Goal: Information Seeking & Learning: Check status

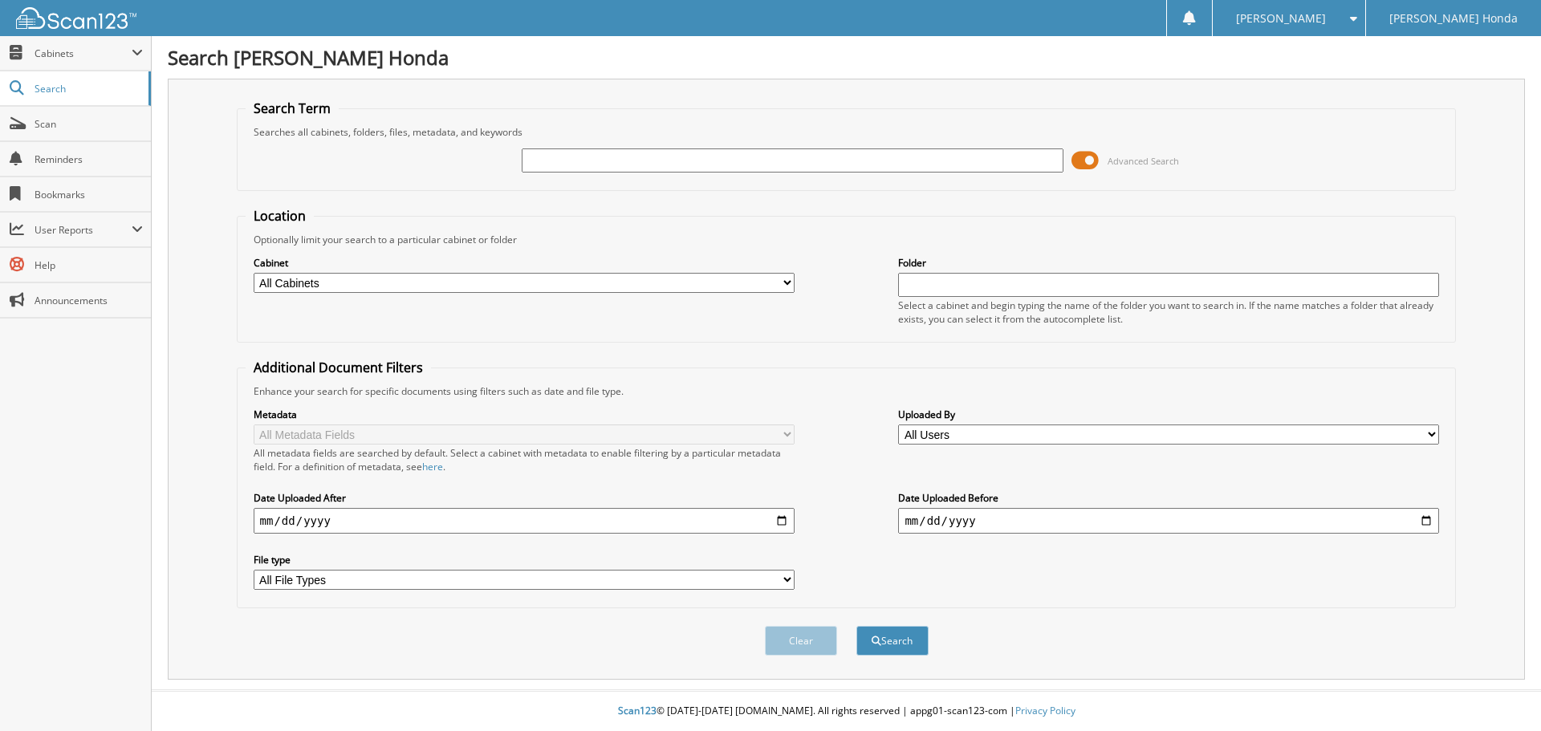
click at [748, 164] on input "text" at bounding box center [792, 160] width 541 height 24
type input "299007"
click at [856, 626] on button "Search" at bounding box center [892, 641] width 72 height 30
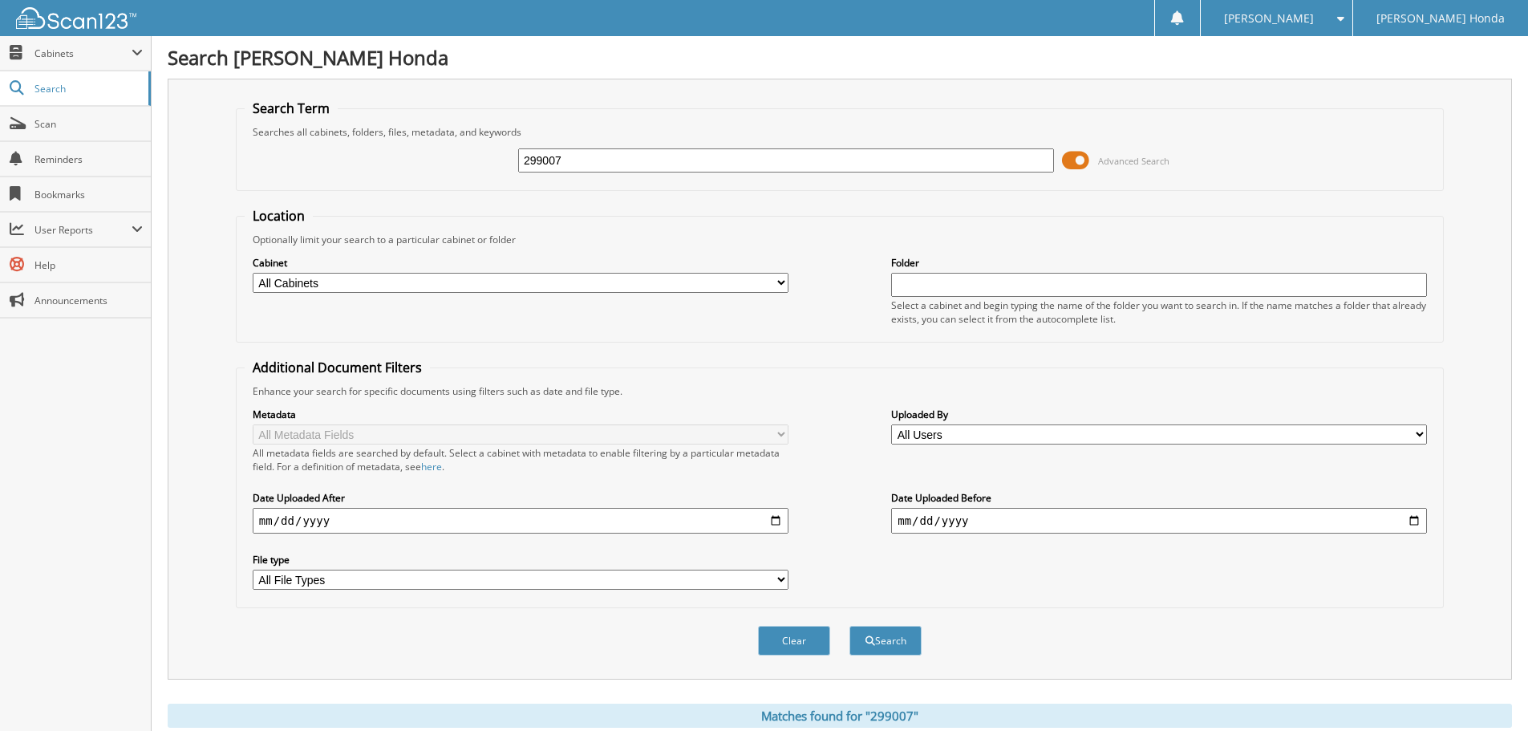
scroll to position [54, 0]
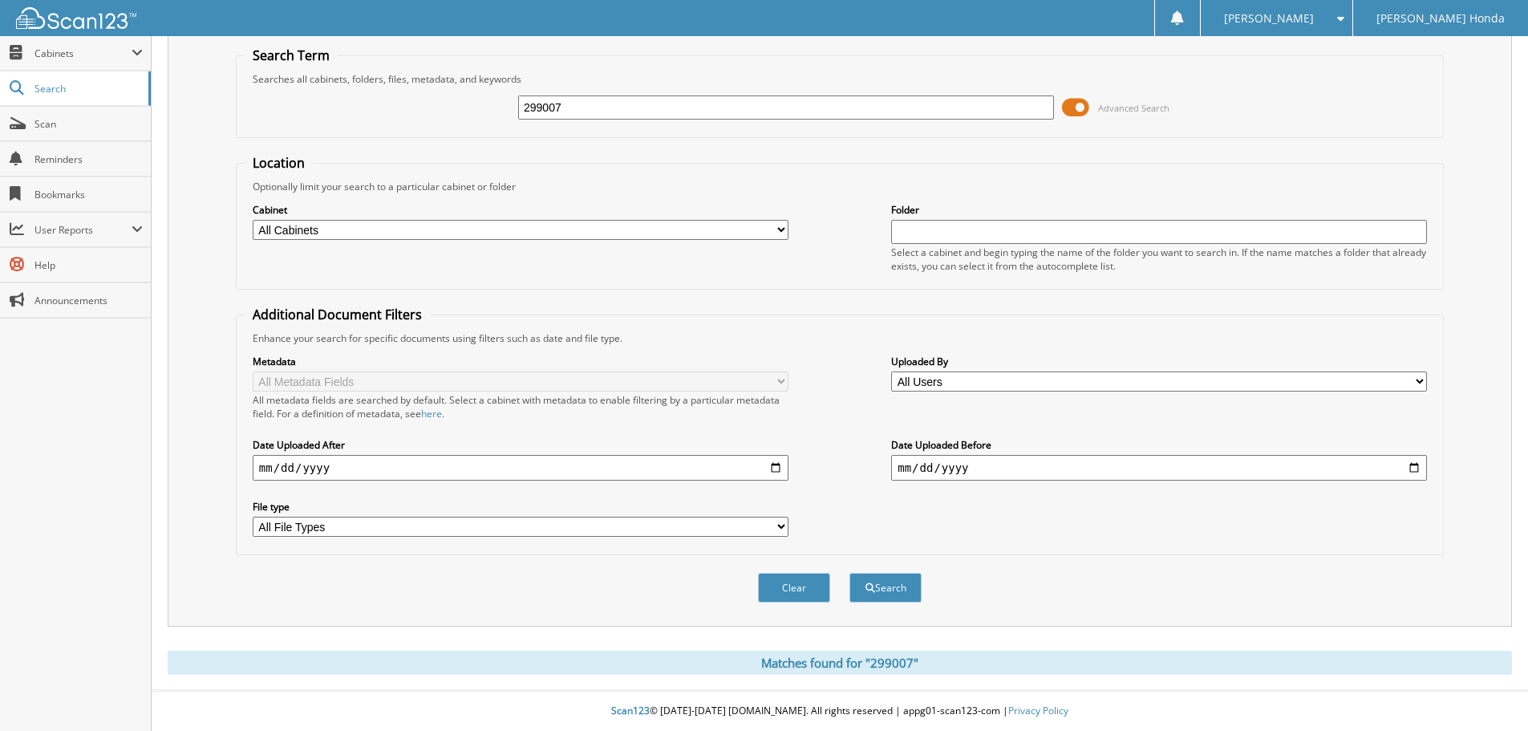
drag, startPoint x: 740, startPoint y: 476, endPoint x: 719, endPoint y: 539, distance: 66.7
click at [740, 477] on input "date" at bounding box center [521, 468] width 536 height 26
click at [668, 604] on div "Clear Search" at bounding box center [840, 587] width 1208 height 65
